Goal: Find specific page/section: Find specific page/section

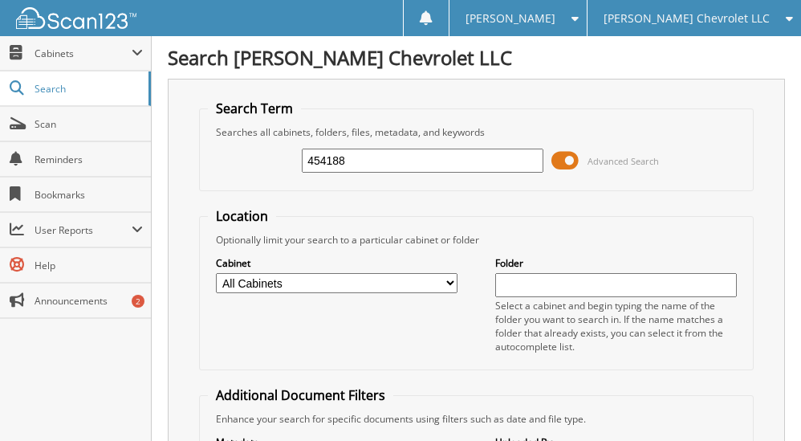
type input "454188"
click at [332, 159] on input "454188" at bounding box center [423, 161] width 242 height 24
type input "454188"
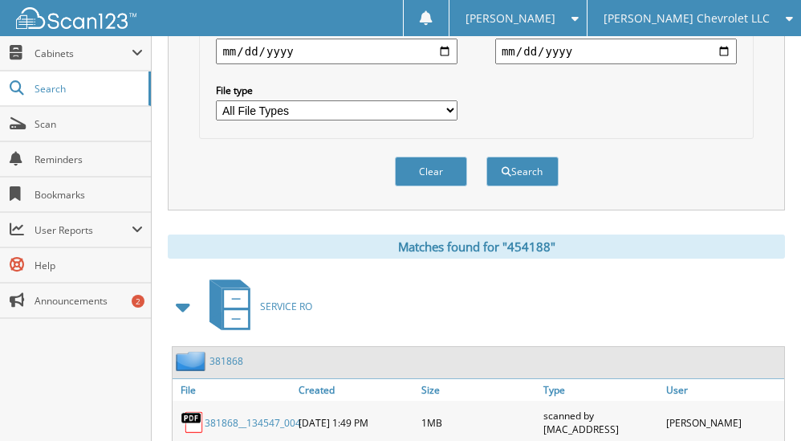
scroll to position [604, 0]
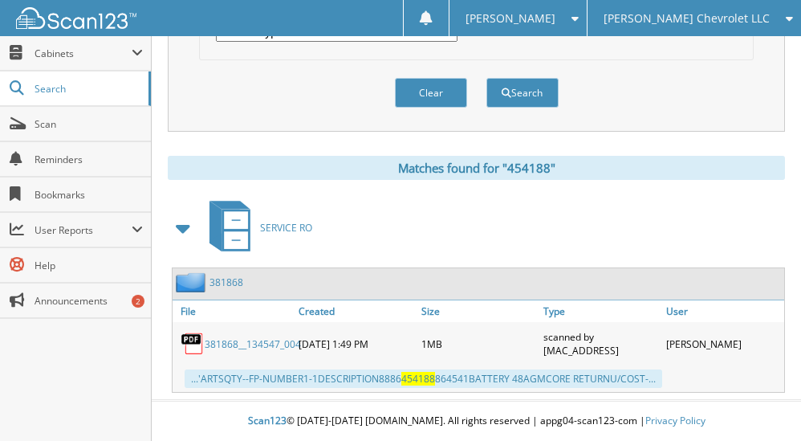
click at [181, 237] on span at bounding box center [184, 228] width 22 height 29
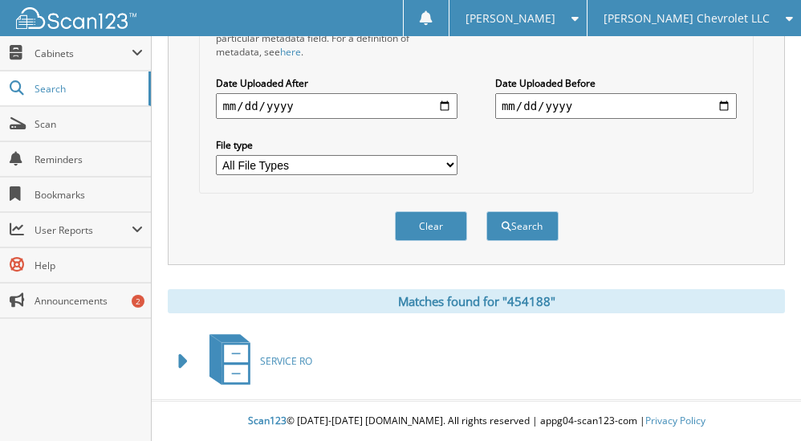
drag, startPoint x: 623, startPoint y: 393, endPoint x: 595, endPoint y: 377, distance: 32.4
